Goal: Task Accomplishment & Management: Manage account settings

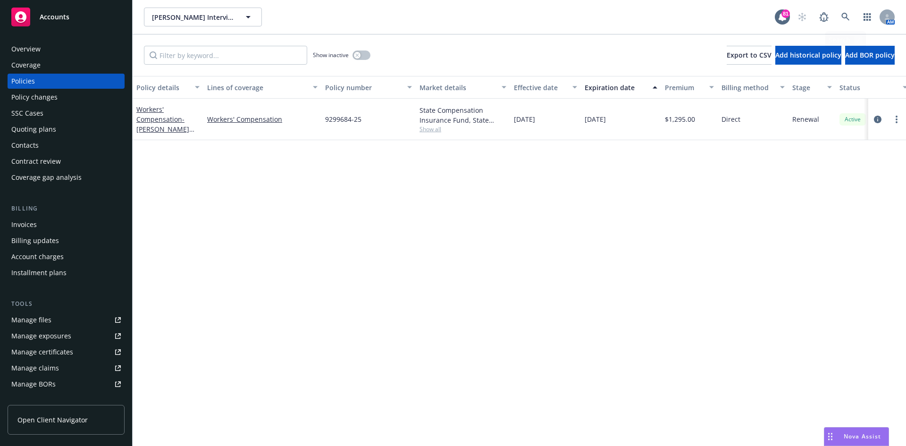
click at [848, 12] on link at bounding box center [845, 17] width 19 height 19
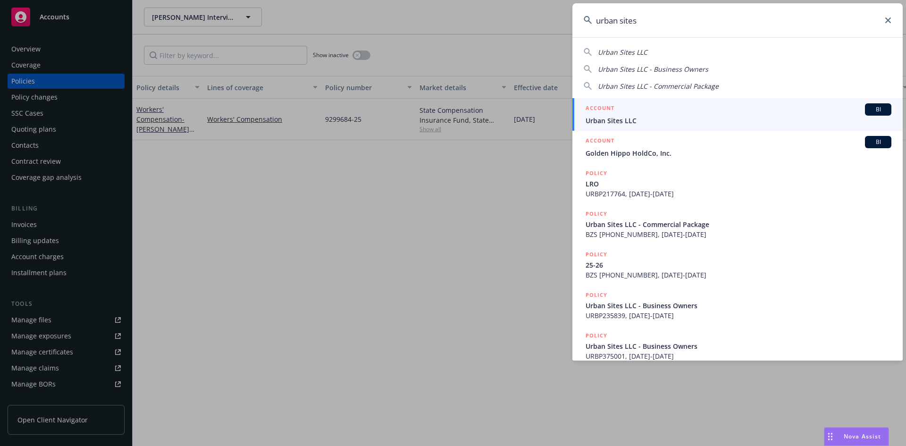
type input "urban sites"
click at [600, 105] on h5 "ACCOUNT" at bounding box center [599, 108] width 29 height 11
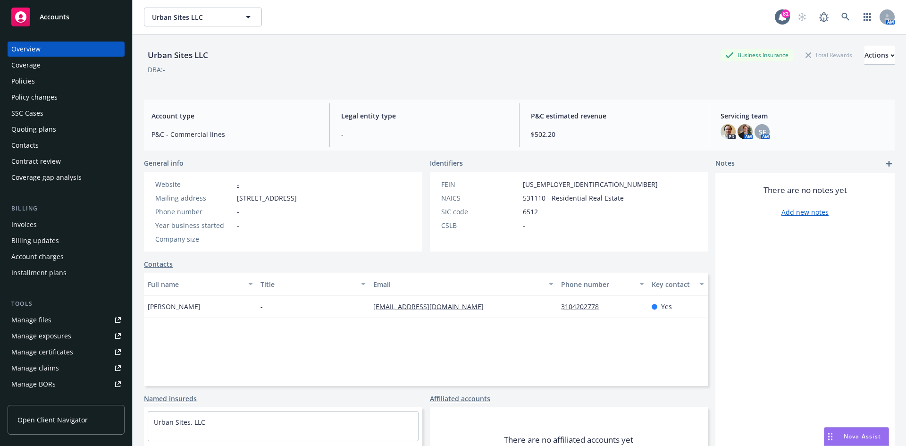
click at [24, 77] on div "Policies" at bounding box center [23, 81] width 24 height 15
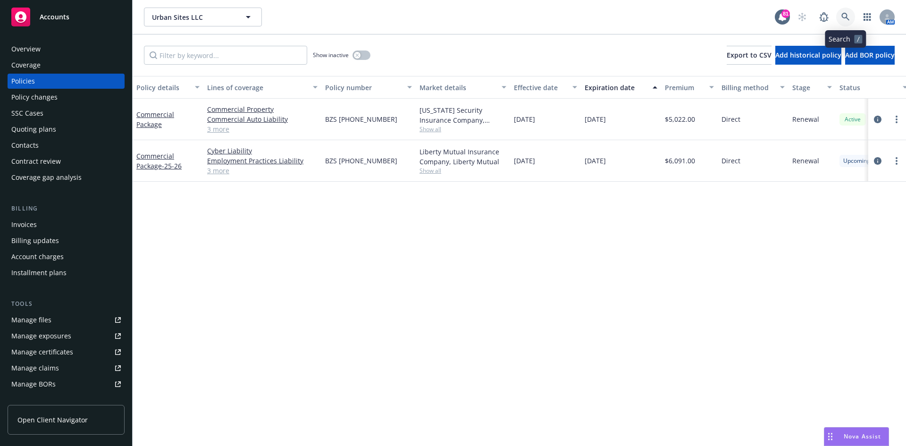
click at [850, 17] on link at bounding box center [845, 17] width 19 height 19
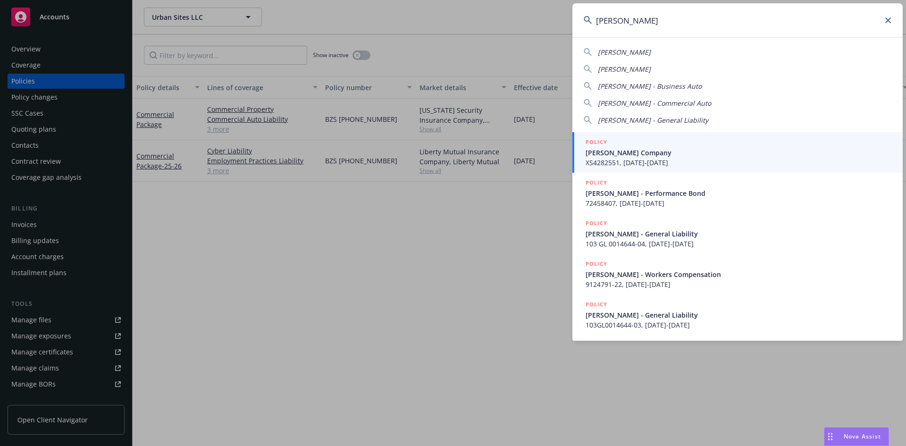
click at [638, 64] on div "[PERSON_NAME] [PERSON_NAME] [PERSON_NAME] - Business Auto [PERSON_NAME] - Comme…" at bounding box center [737, 84] width 330 height 82
click at [639, 68] on span "[PERSON_NAME]" at bounding box center [624, 69] width 53 height 9
type input "[PERSON_NAME]"
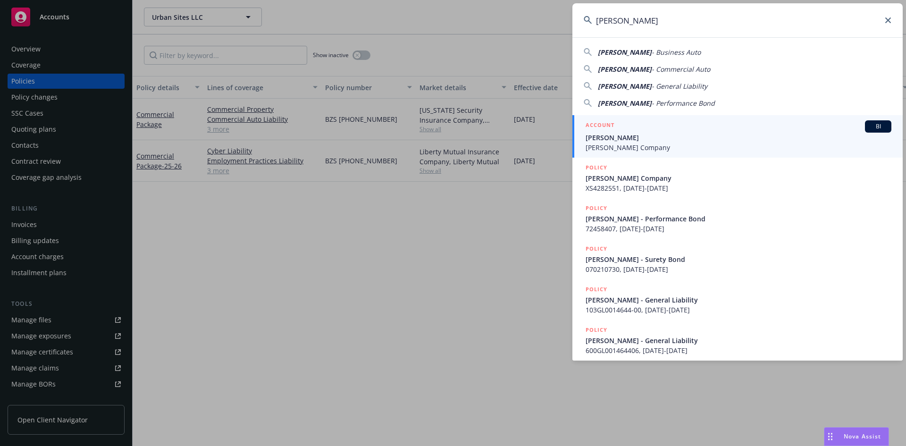
click at [604, 124] on h5 "ACCOUNT" at bounding box center [599, 125] width 29 height 11
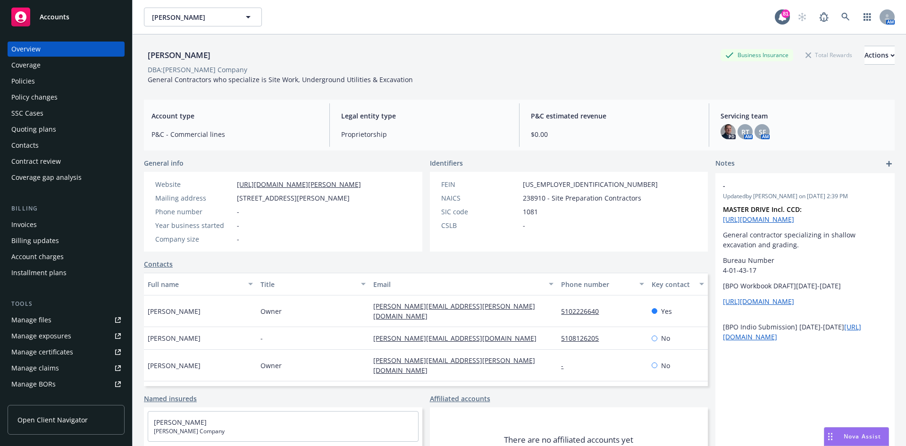
click at [27, 81] on div "Policies" at bounding box center [23, 81] width 24 height 15
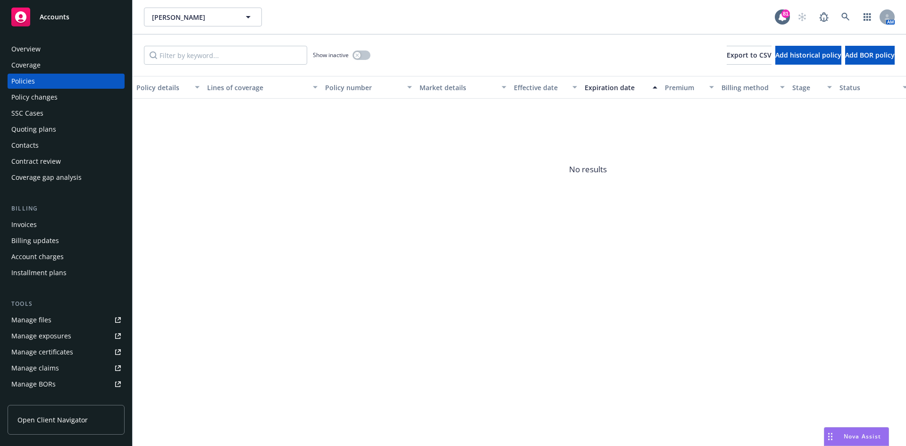
click at [35, 225] on div "Invoices" at bounding box center [23, 224] width 25 height 15
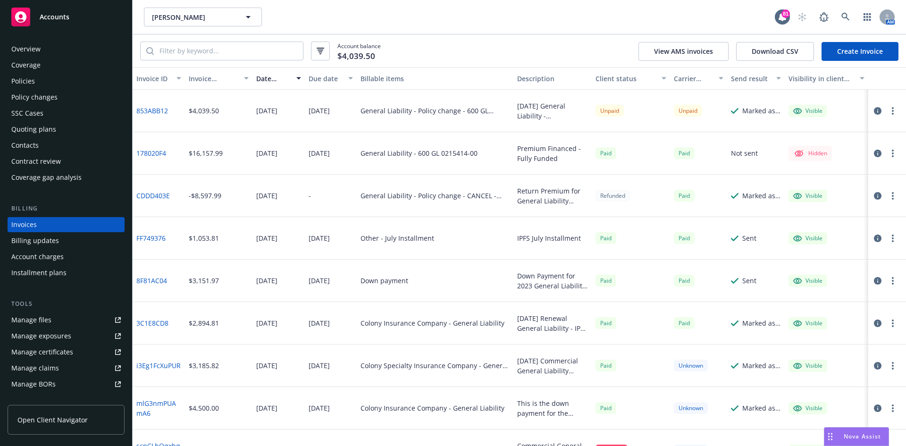
click at [887, 110] on button "button" at bounding box center [892, 110] width 11 height 11
click at [811, 201] on link "Send invoice" at bounding box center [830, 205] width 120 height 19
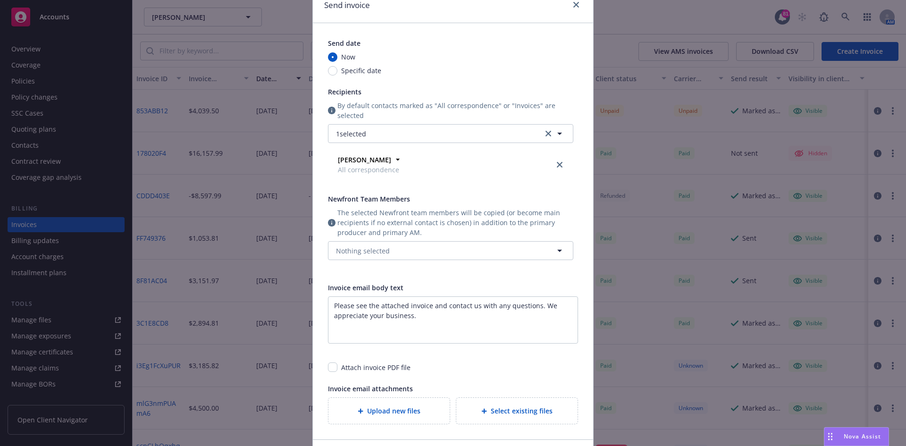
scroll to position [139, 0]
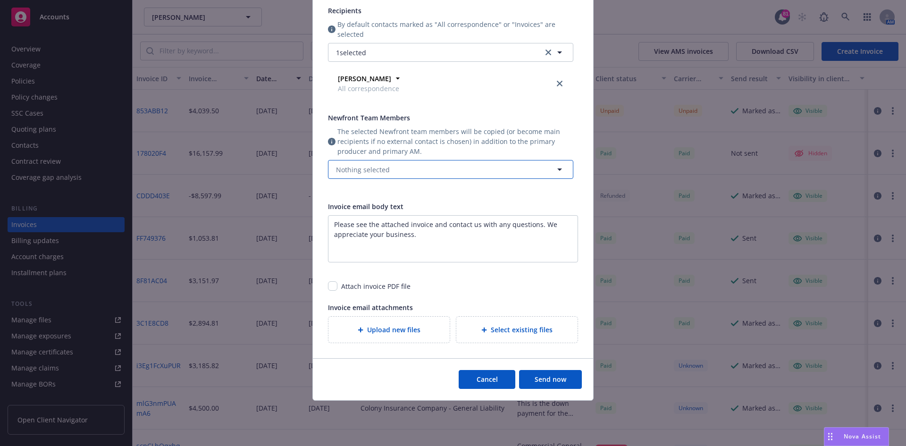
click at [483, 163] on button "Nothing selected" at bounding box center [450, 169] width 245 height 19
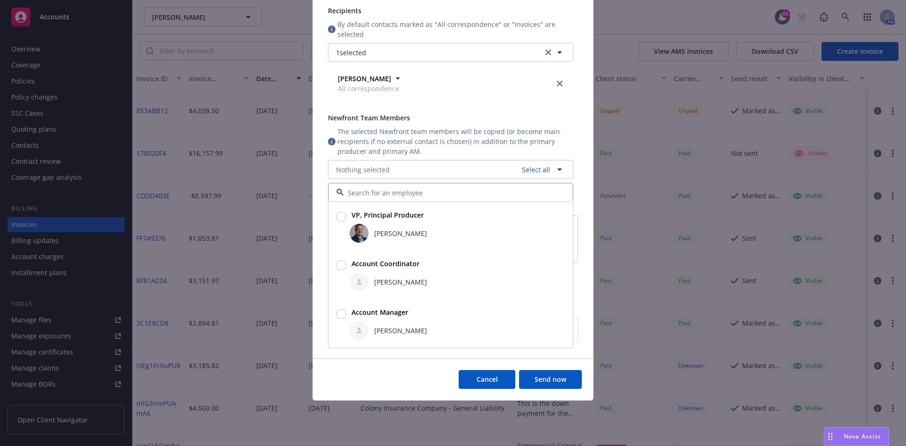
click at [338, 217] on input "checkbox" at bounding box center [340, 216] width 9 height 9
checkbox input "true"
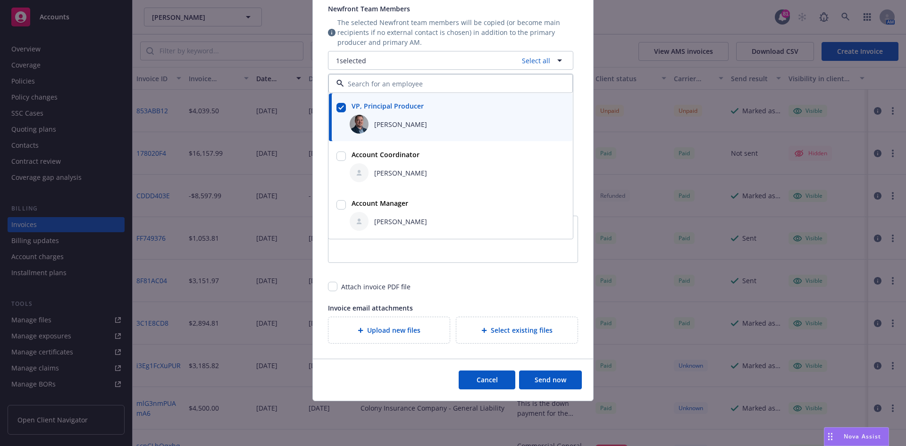
scroll to position [249, 0]
click at [560, 378] on button "Send now" at bounding box center [550, 379] width 63 height 19
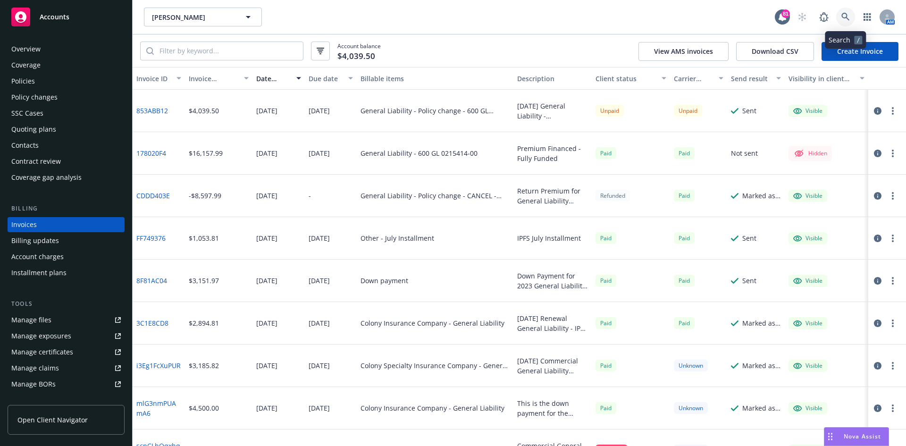
click at [844, 10] on link at bounding box center [845, 17] width 19 height 19
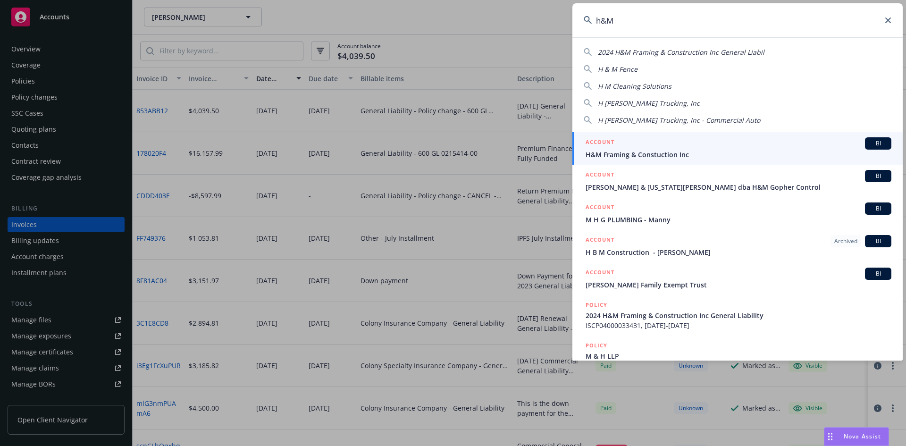
type input "h&M"
click at [609, 140] on h5 "ACCOUNT" at bounding box center [599, 142] width 29 height 11
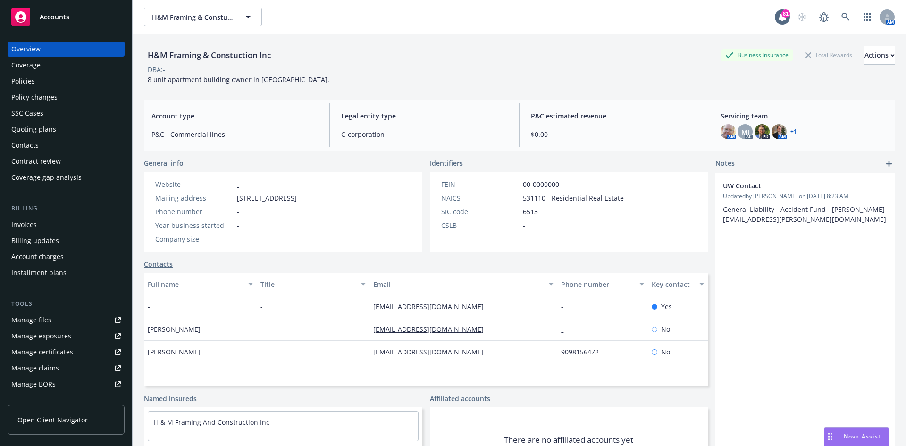
click at [62, 148] on div "Contacts" at bounding box center [65, 145] width 109 height 15
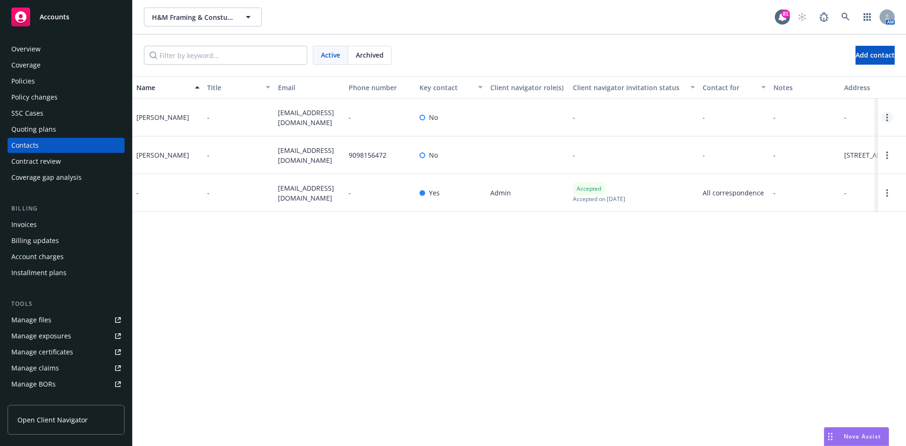
click at [882, 115] on link "Open options" at bounding box center [886, 117] width 11 height 11
click at [807, 64] on link "Edit contact" at bounding box center [826, 64] width 107 height 19
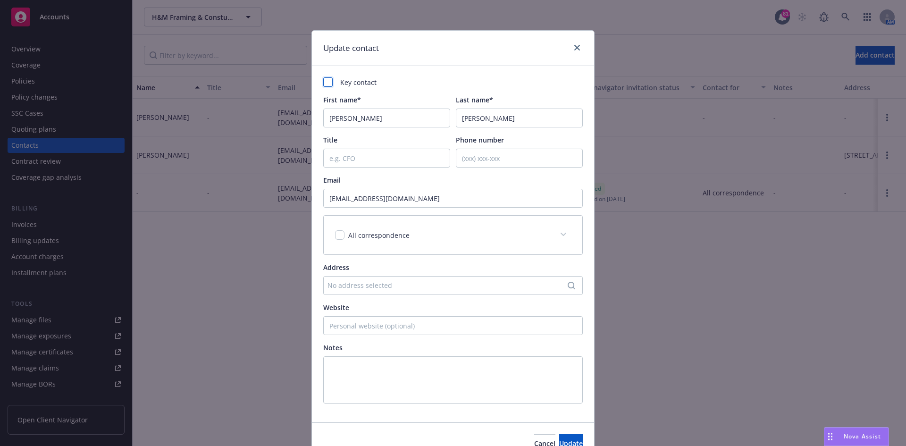
click at [324, 82] on div at bounding box center [327, 81] width 9 height 9
checkbox input "true"
click at [490, 153] on input "Phone number" at bounding box center [519, 158] width 127 height 19
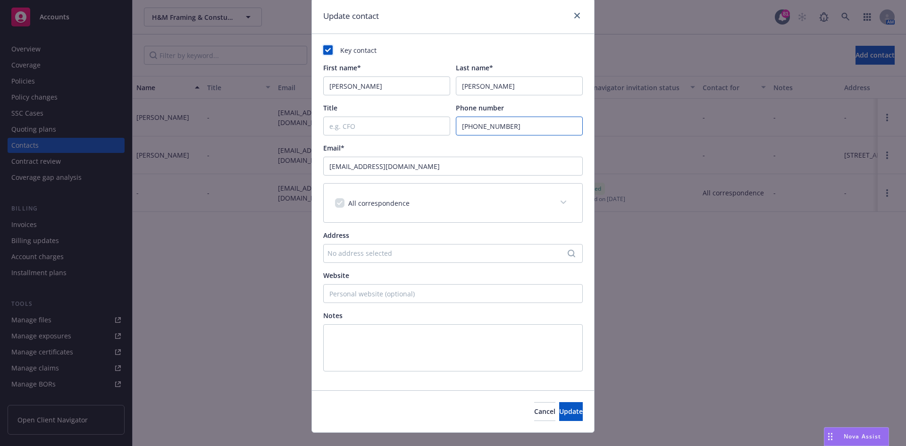
scroll to position [49, 0]
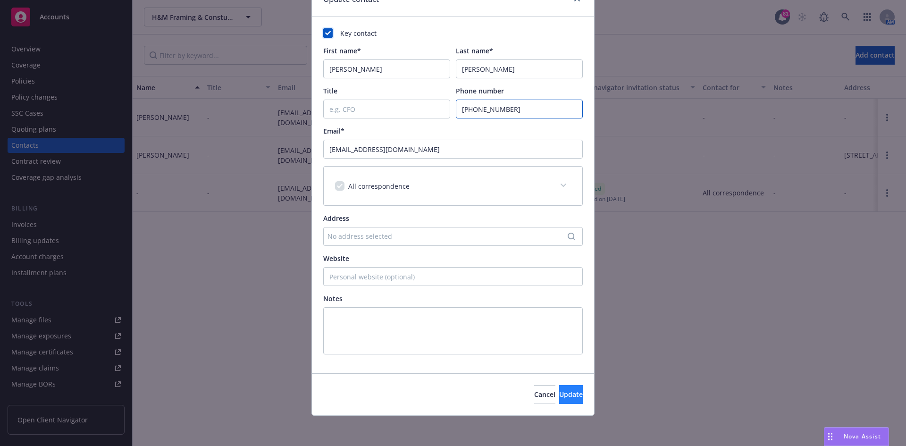
type input "[PHONE_NUMBER]"
click at [559, 392] on span "Update" at bounding box center [571, 394] width 24 height 9
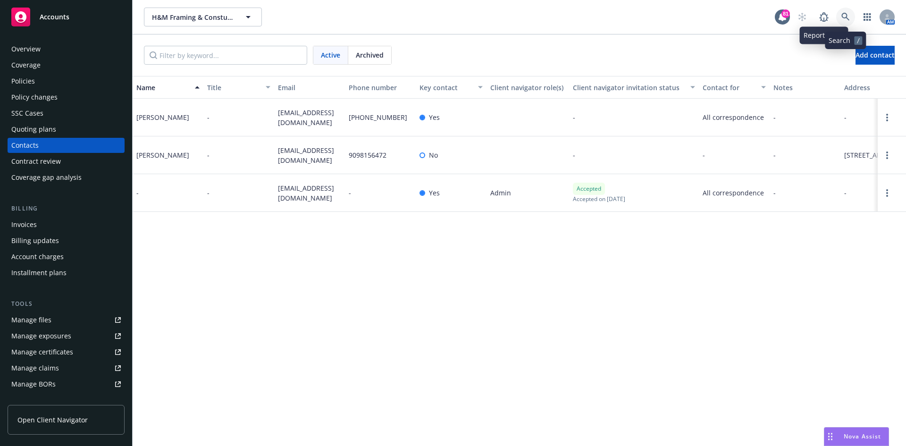
click at [841, 13] on link at bounding box center [845, 17] width 19 height 19
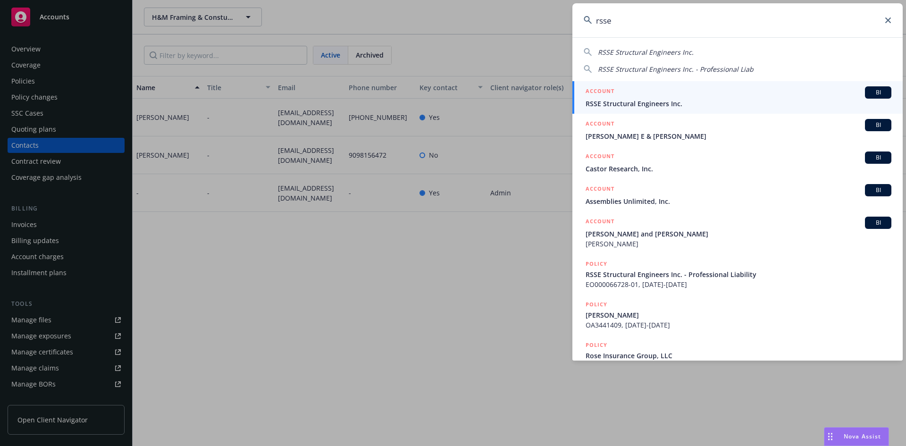
type input "rsse"
click at [596, 87] on h5 "ACCOUNT" at bounding box center [599, 91] width 29 height 11
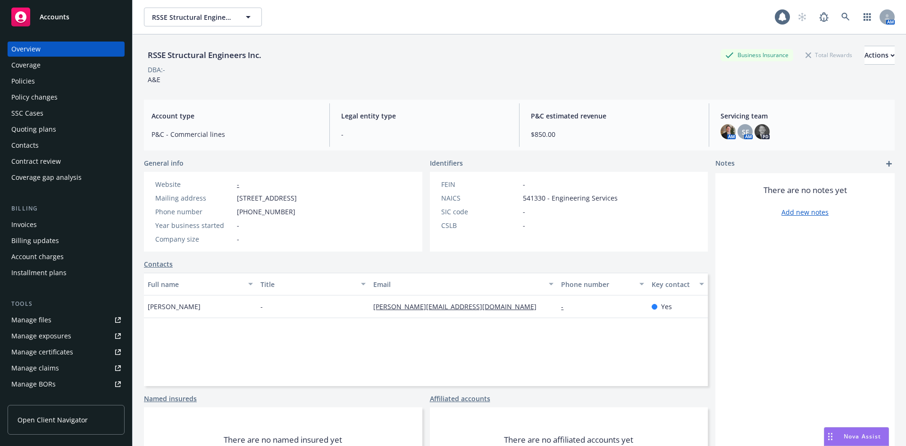
click at [51, 81] on div "Policies" at bounding box center [65, 81] width 109 height 15
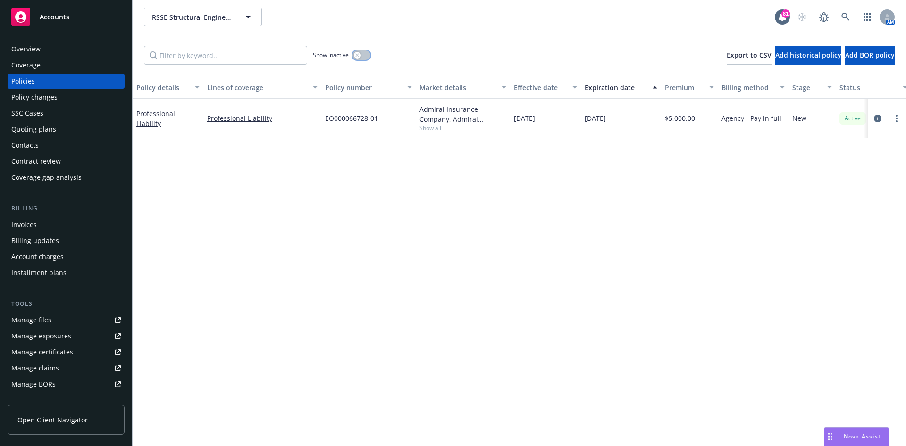
click at [356, 54] on icon "button" at bounding box center [356, 54] width 3 height 3
click at [363, 56] on div "button" at bounding box center [365, 55] width 7 height 7
